Goal: Browse casually

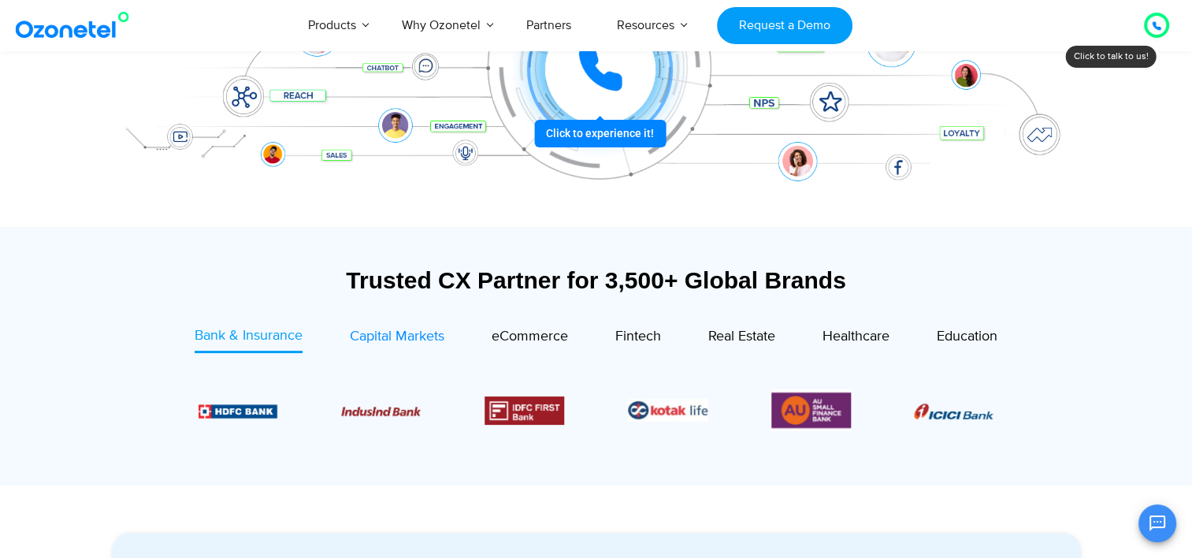
click at [415, 340] on span "Capital Markets" at bounding box center [397, 336] width 95 height 17
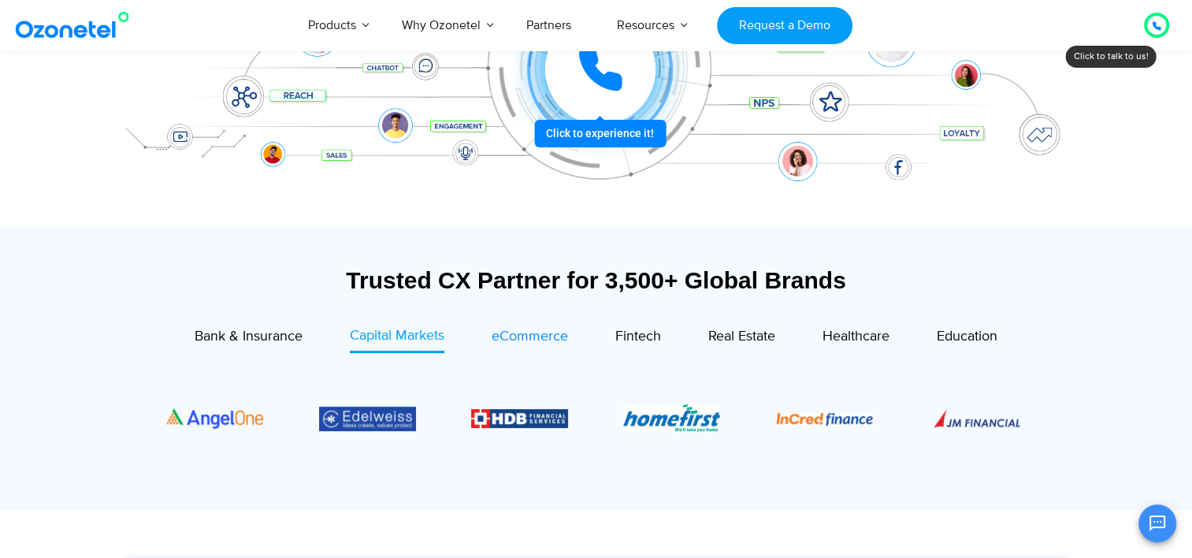
click at [507, 334] on span "eCommerce" at bounding box center [530, 336] width 76 height 17
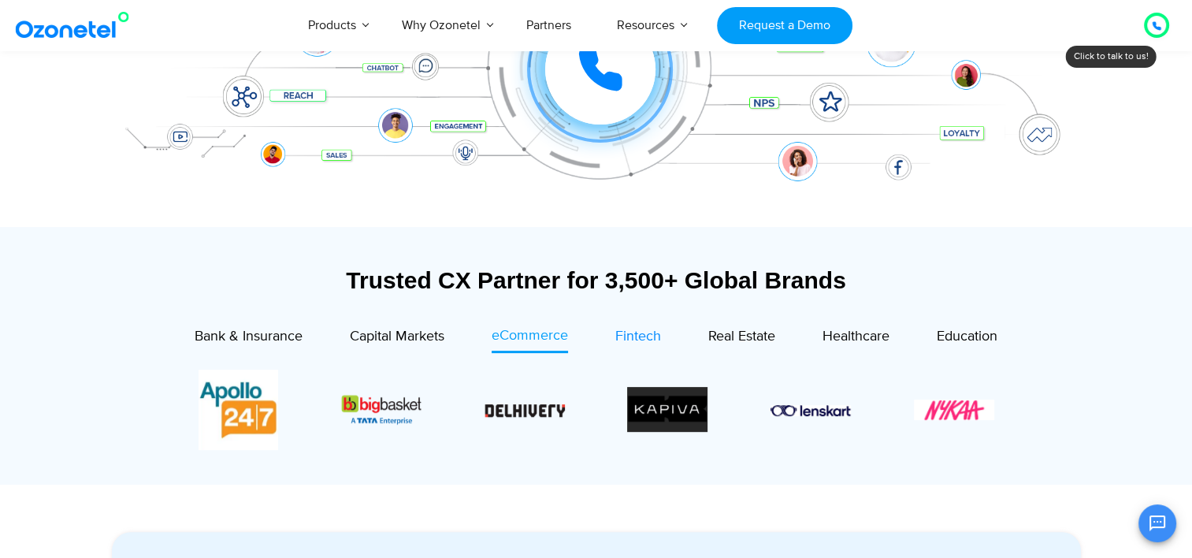
click at [633, 337] on span "Fintech" at bounding box center [638, 336] width 46 height 17
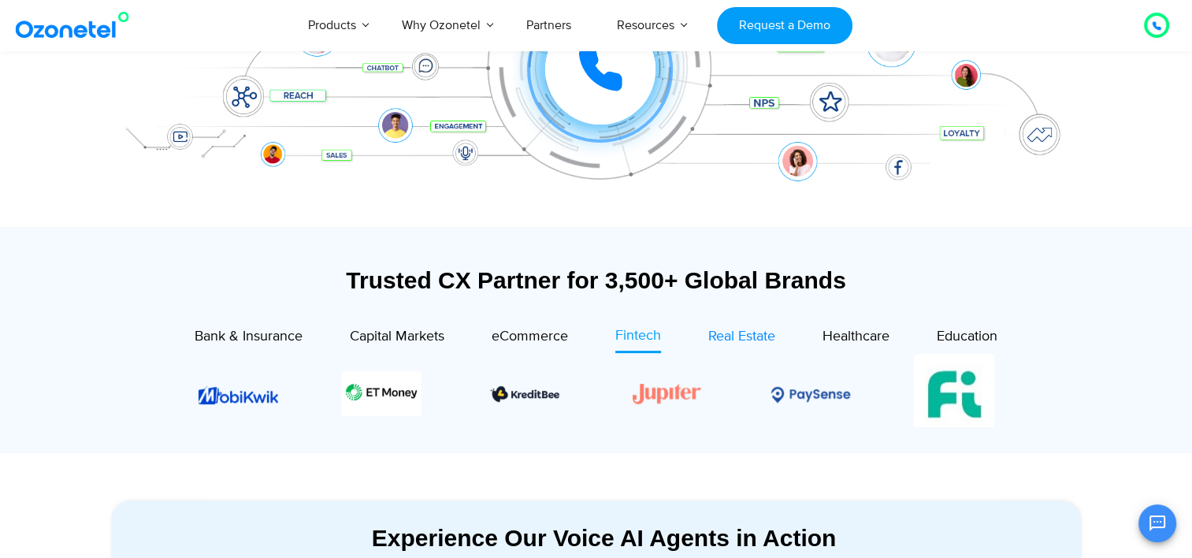
click at [719, 338] on span "Real Estate" at bounding box center [741, 336] width 67 height 17
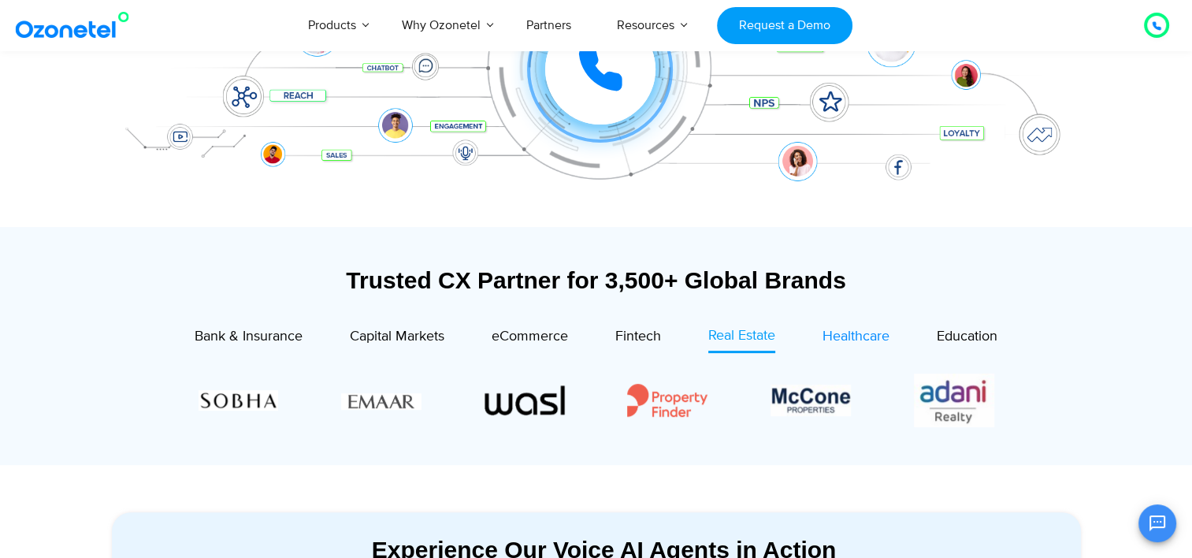
click at [848, 336] on span "Healthcare" at bounding box center [856, 336] width 67 height 17
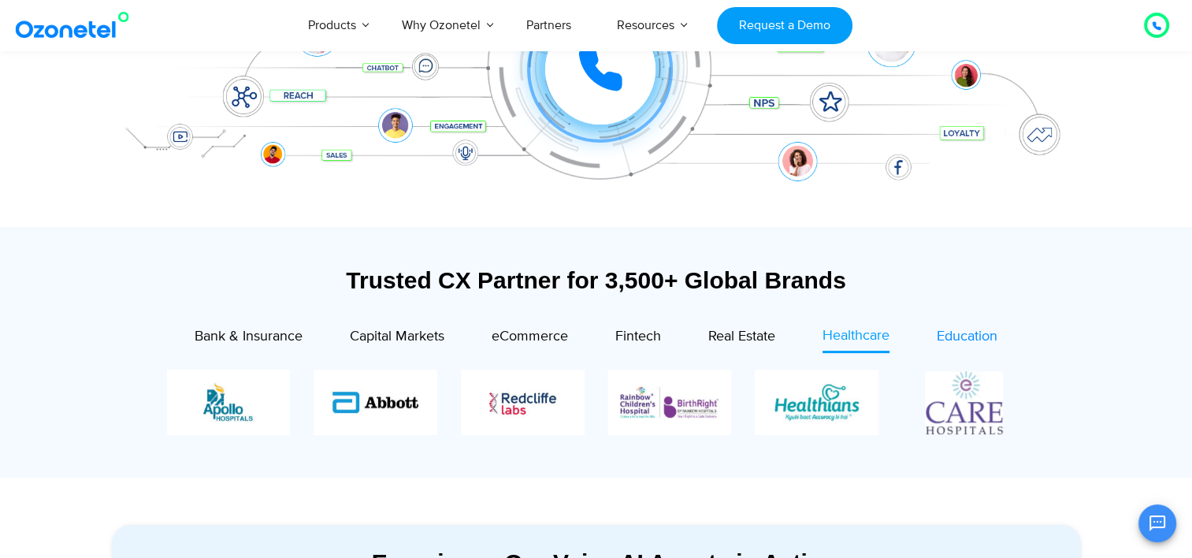
click at [964, 340] on span "Education" at bounding box center [967, 336] width 61 height 17
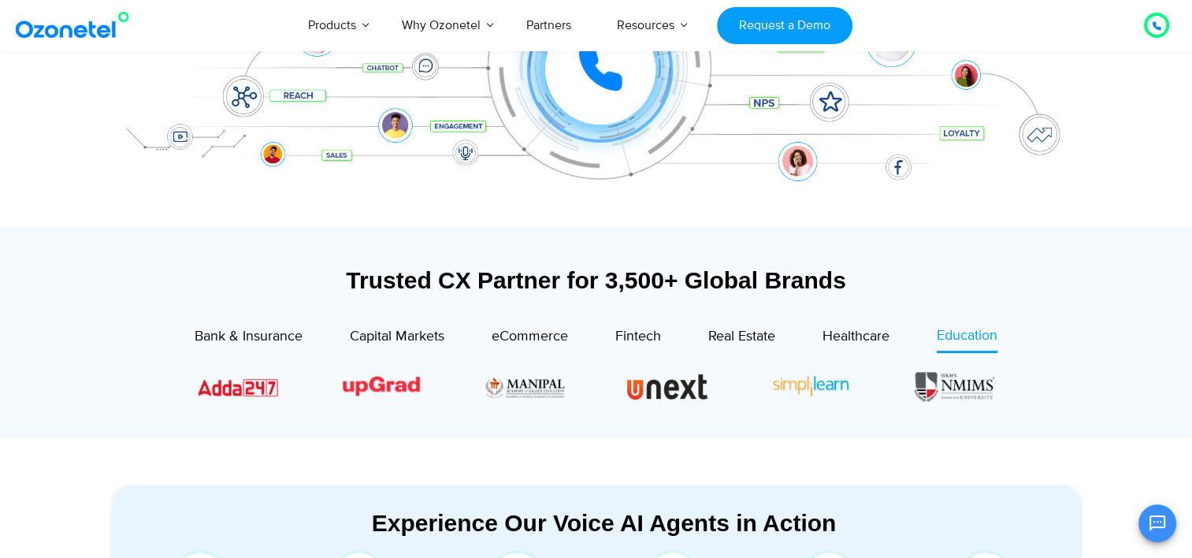
click at [106, 26] on img at bounding box center [76, 25] width 128 height 28
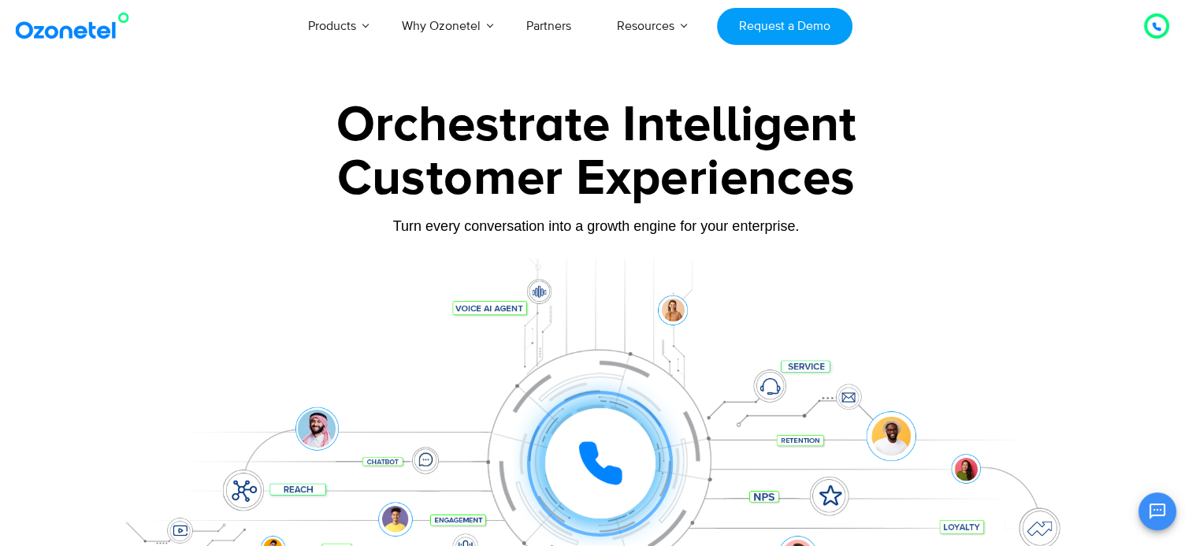
click at [1029, 296] on div at bounding box center [596, 439] width 985 height 362
